Goal: Check status: Check status

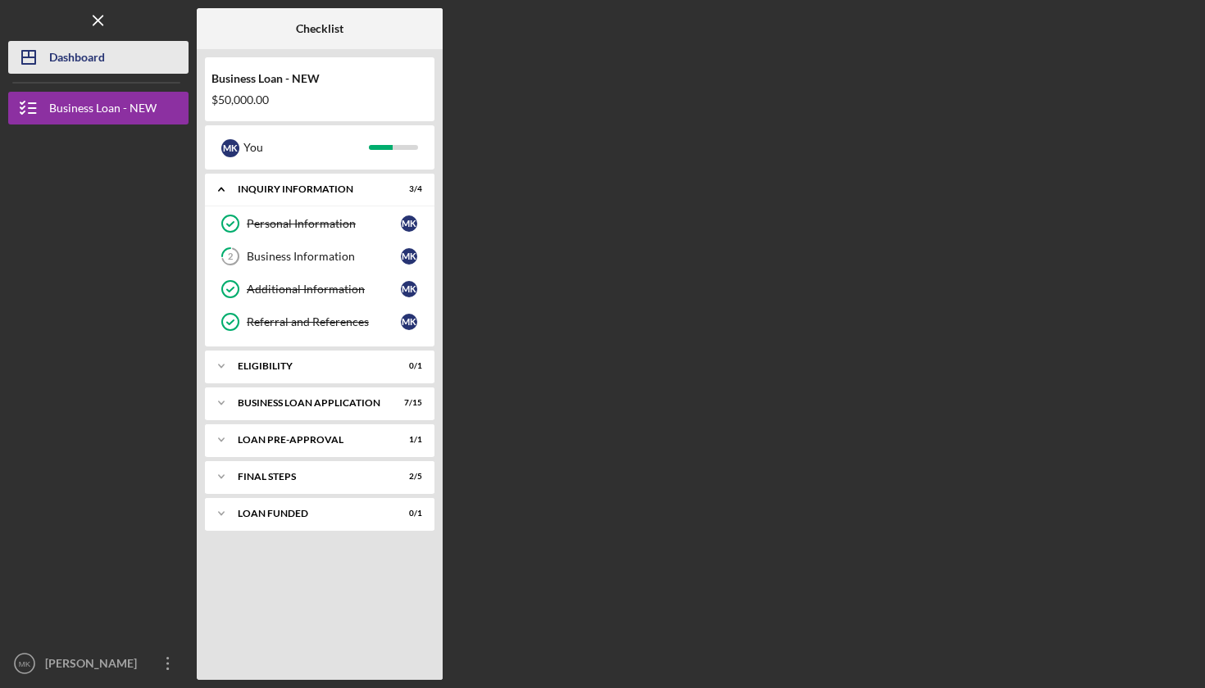
click at [74, 61] on div "Dashboard" at bounding box center [77, 59] width 56 height 37
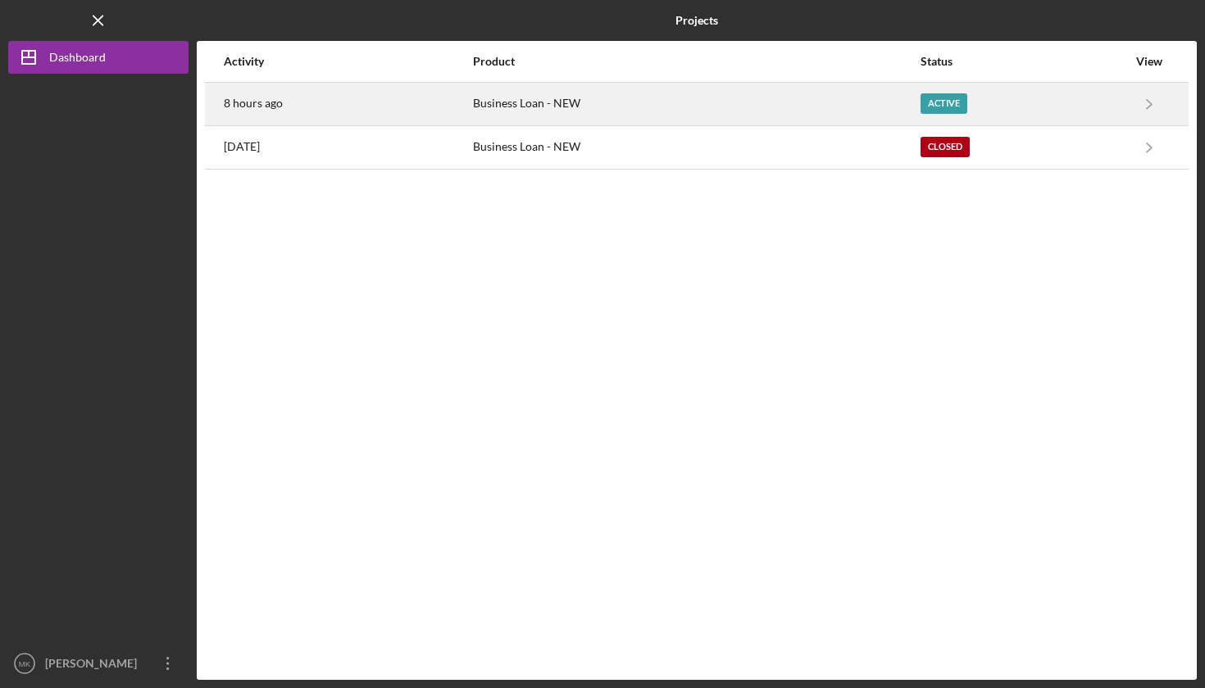
click at [342, 97] on div "8 hours ago" at bounding box center [347, 104] width 247 height 41
